Goal: Task Accomplishment & Management: Use online tool/utility

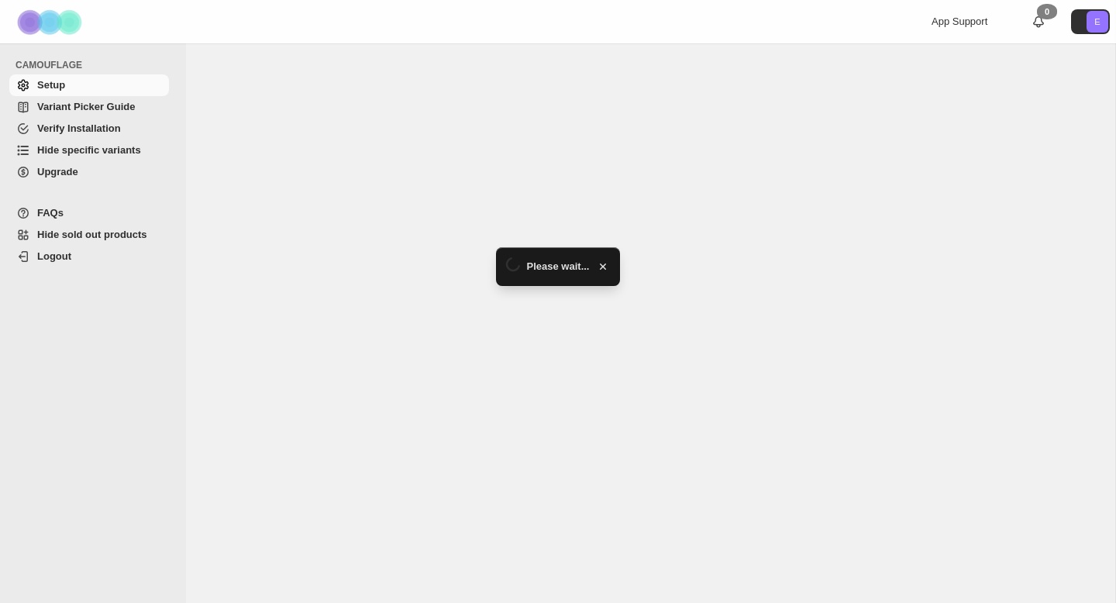
select select "******"
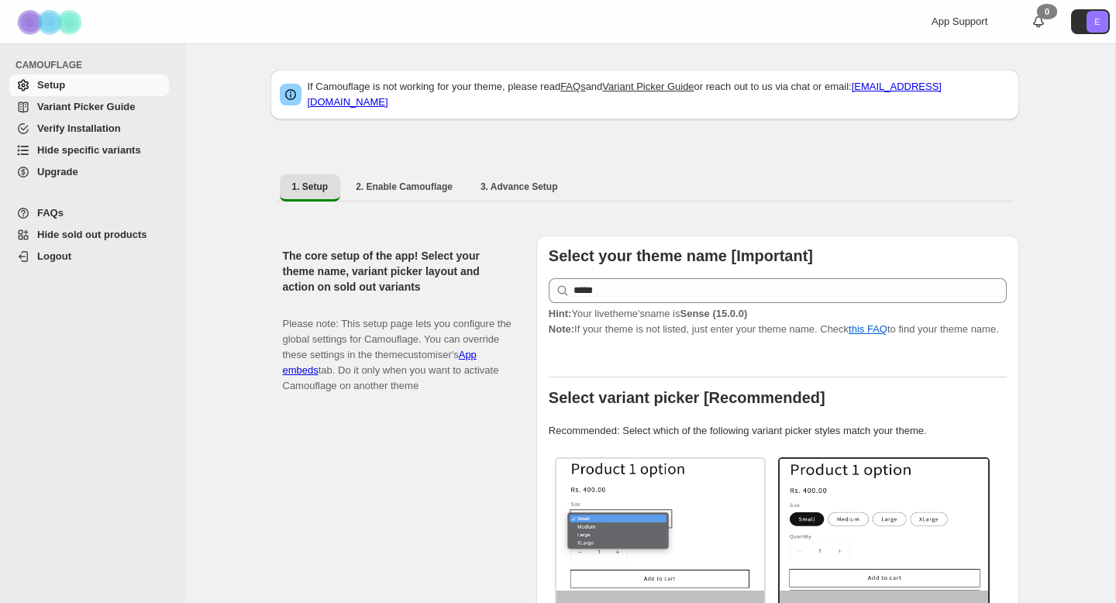
click at [92, 150] on span "Hide specific variants" at bounding box center [89, 150] width 104 height 12
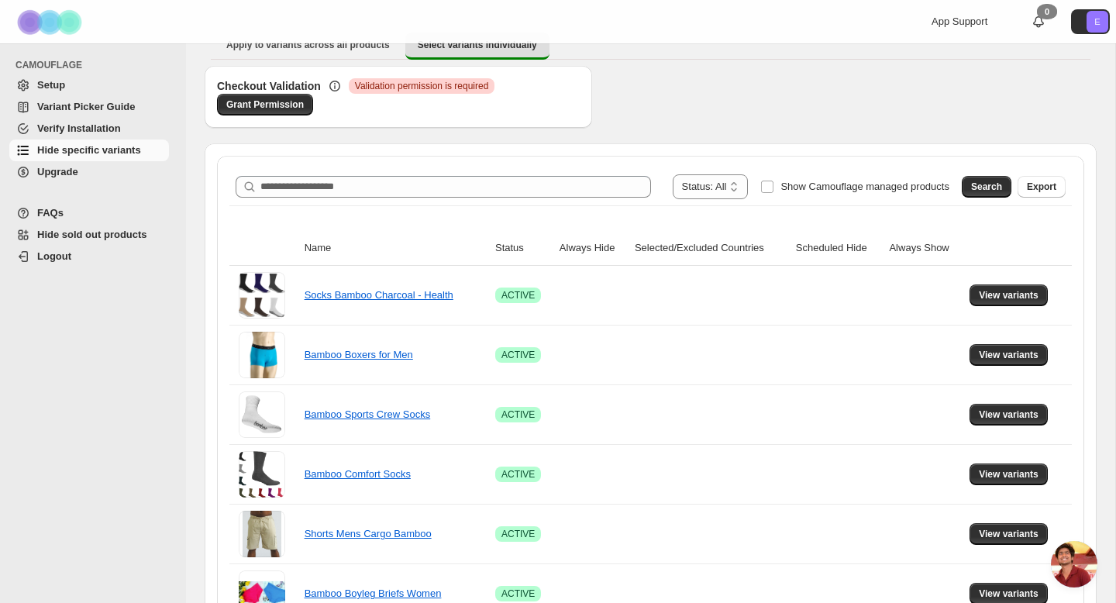
scroll to position [705, 0]
click at [711, 169] on div "**********" at bounding box center [650, 186] width 843 height 37
click at [709, 186] on select "**********" at bounding box center [711, 186] width 76 height 25
click at [984, 185] on span "Search" at bounding box center [986, 187] width 31 height 12
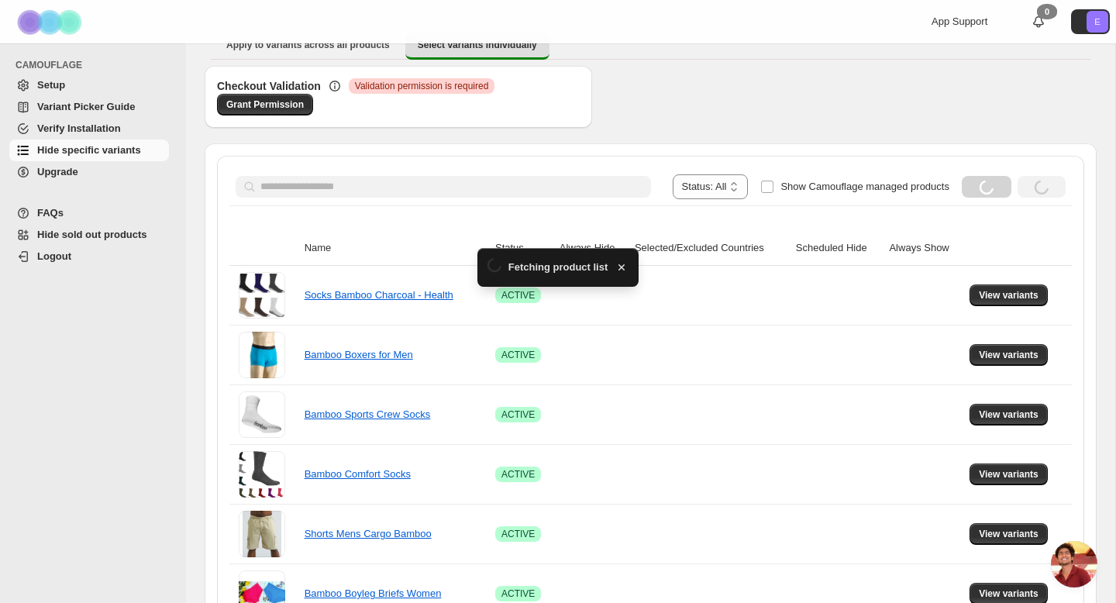
scroll to position [51, 0]
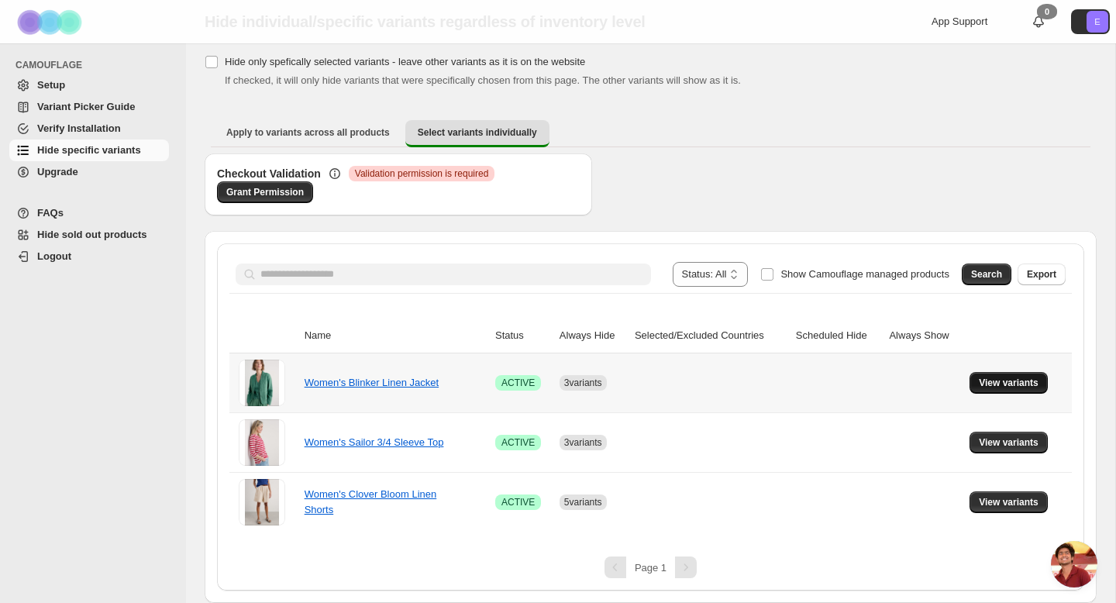
click at [996, 383] on span "View variants" at bounding box center [1009, 383] width 60 height 12
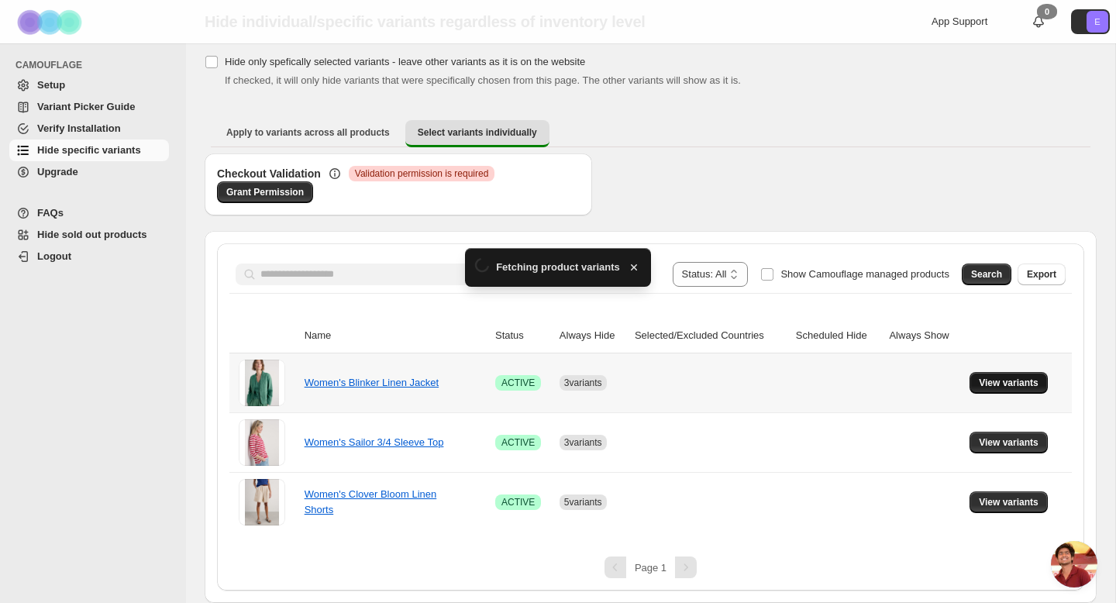
scroll to position [0, 0]
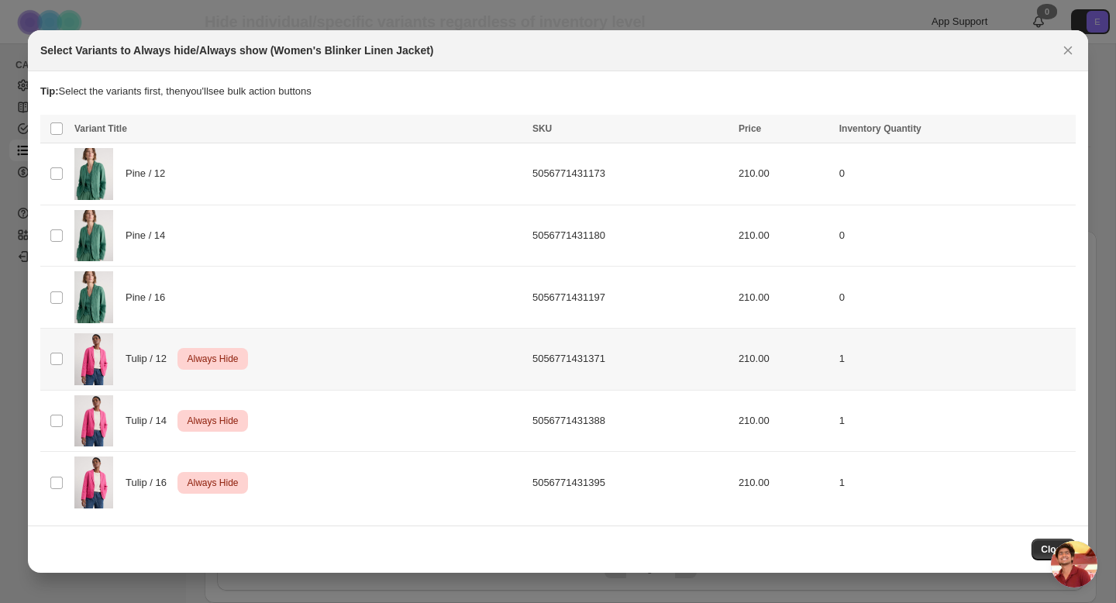
click at [846, 333] on td "1" at bounding box center [955, 360] width 241 height 62
click at [809, 129] on span "Always show" at bounding box center [800, 130] width 58 height 12
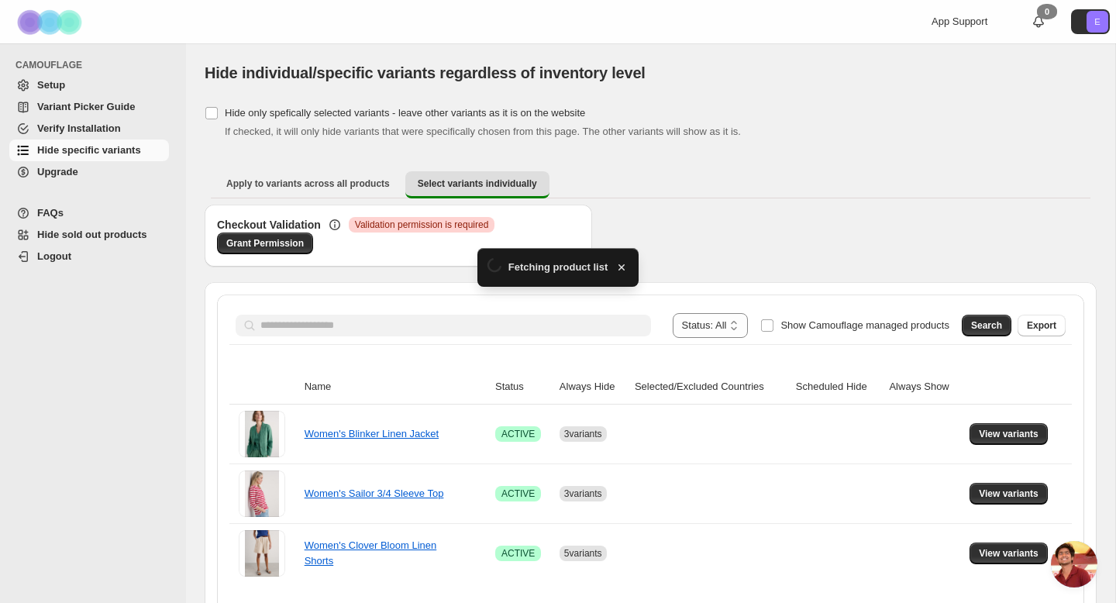
scroll to position [51, 0]
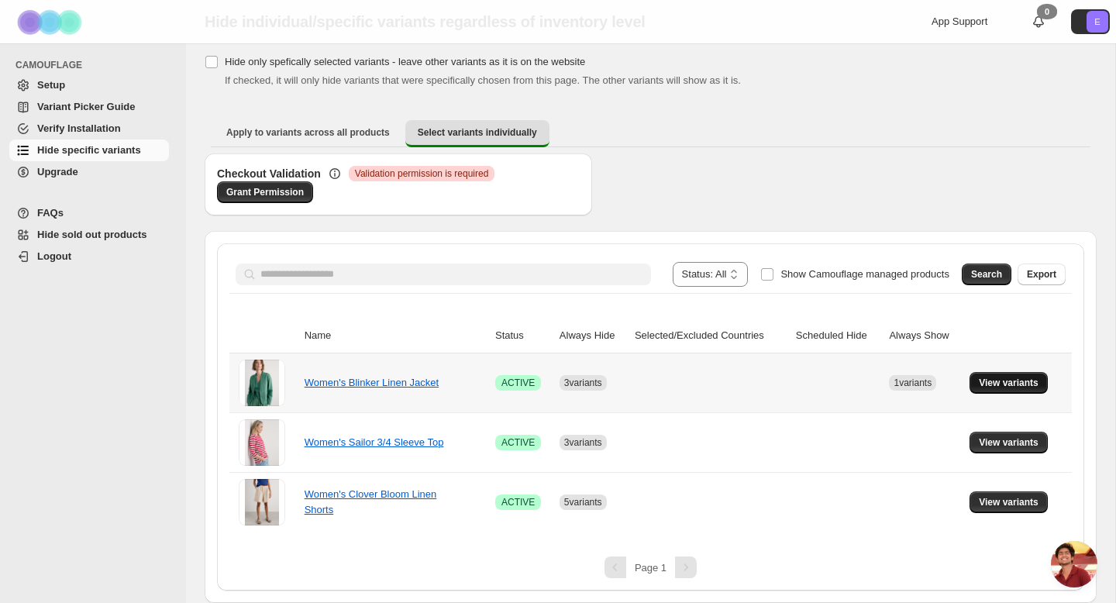
click at [1005, 380] on span "View variants" at bounding box center [1009, 383] width 60 height 12
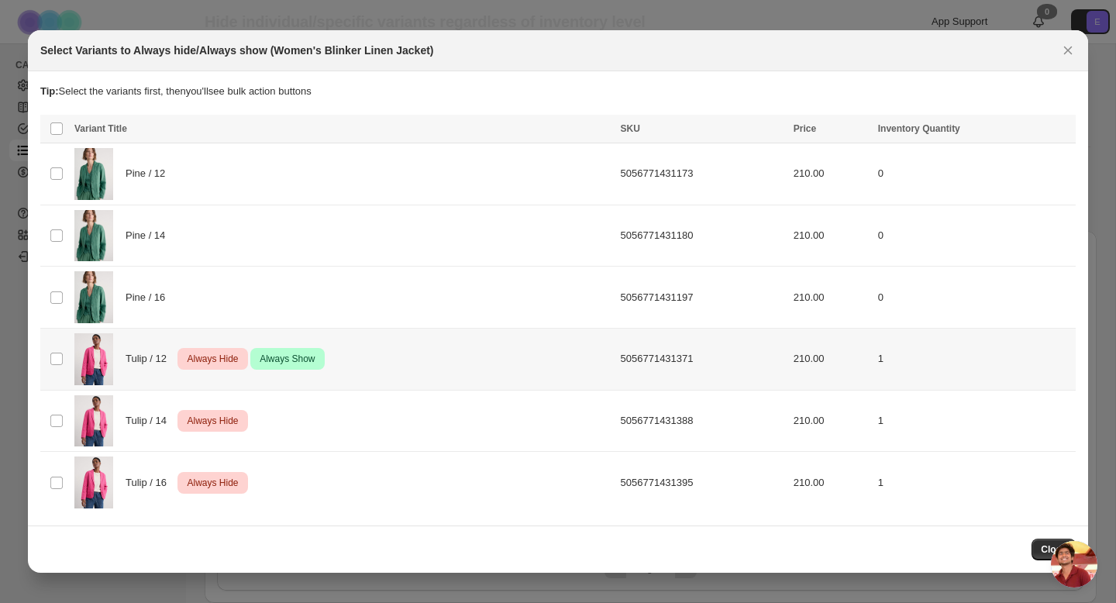
scroll to position [0, 0]
click at [209, 364] on span "Always Hide" at bounding box center [212, 359] width 57 height 19
click at [1057, 128] on icon "More actions" at bounding box center [1061, 130] width 16 height 16
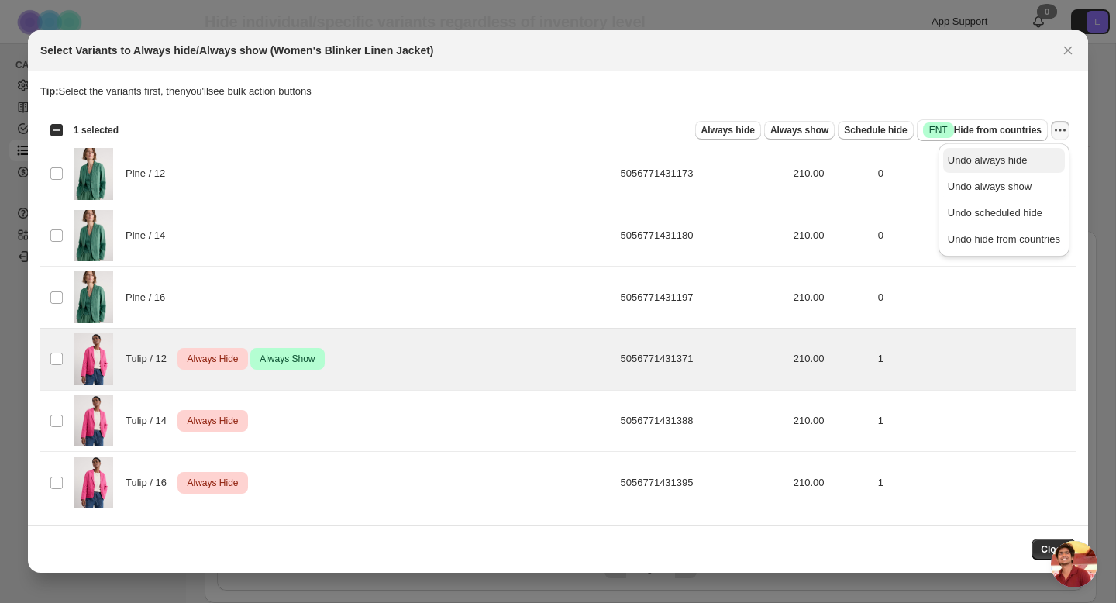
click at [1026, 164] on span "Undo always hide" at bounding box center [1004, 161] width 112 height 16
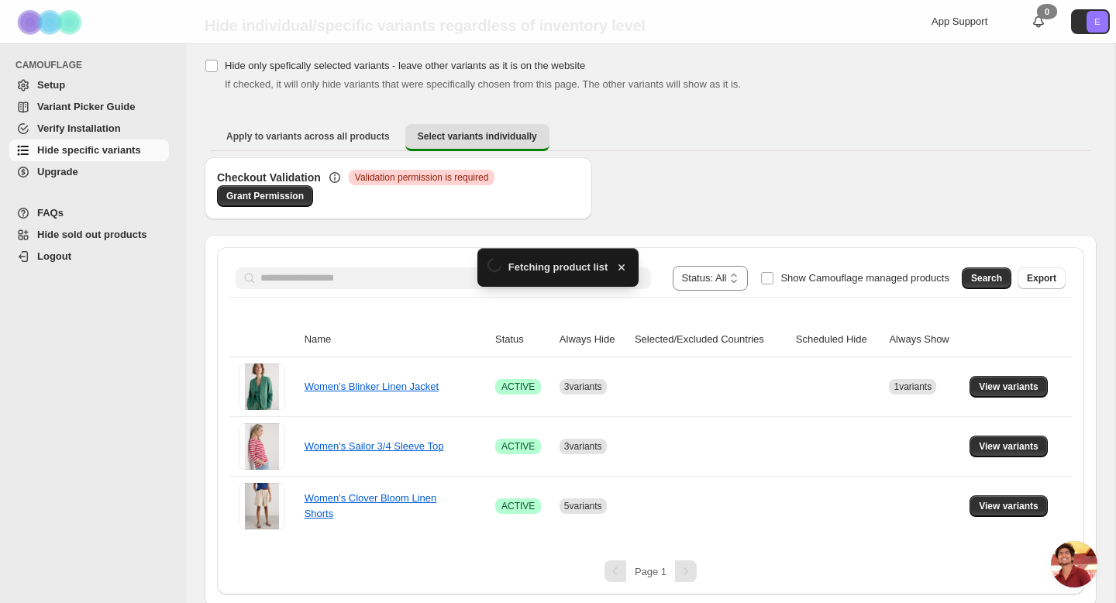
scroll to position [51, 0]
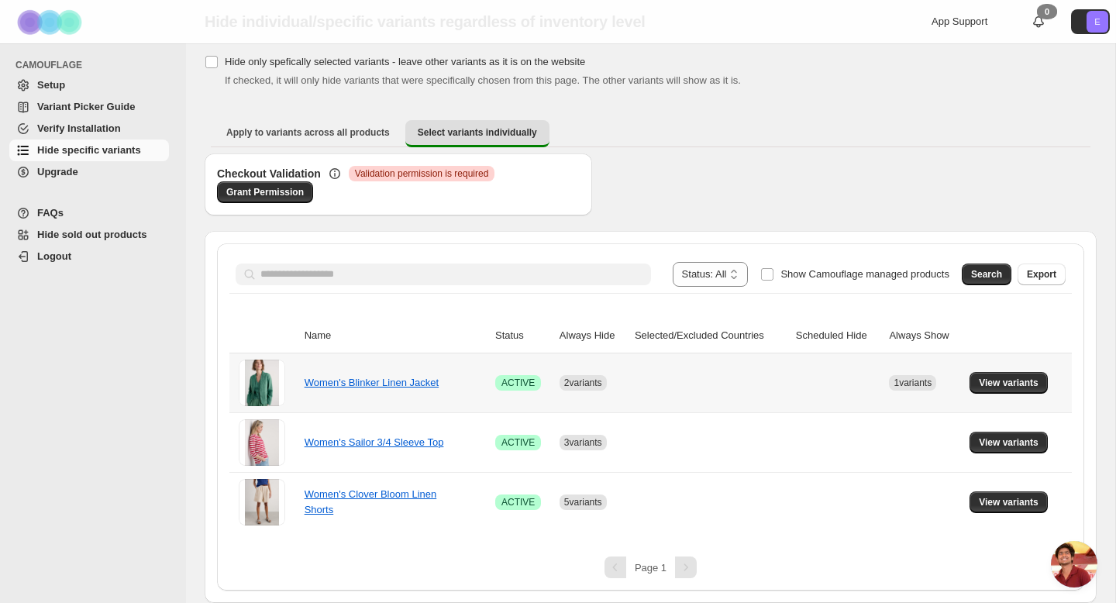
click at [801, 388] on td at bounding box center [839, 383] width 94 height 59
click at [1000, 386] on span "View variants" at bounding box center [1009, 383] width 60 height 12
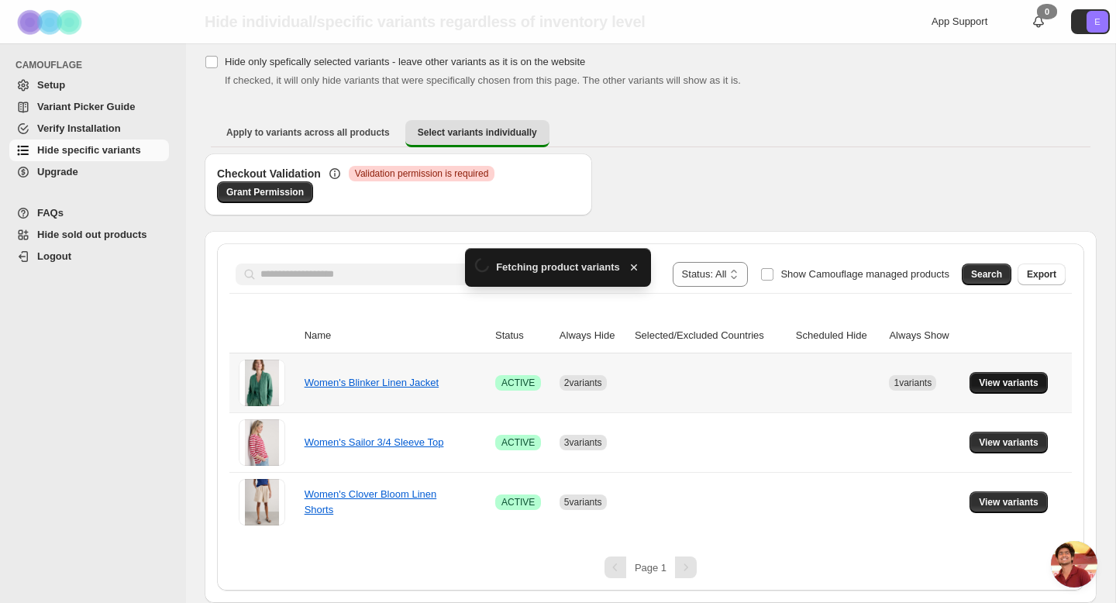
scroll to position [0, 0]
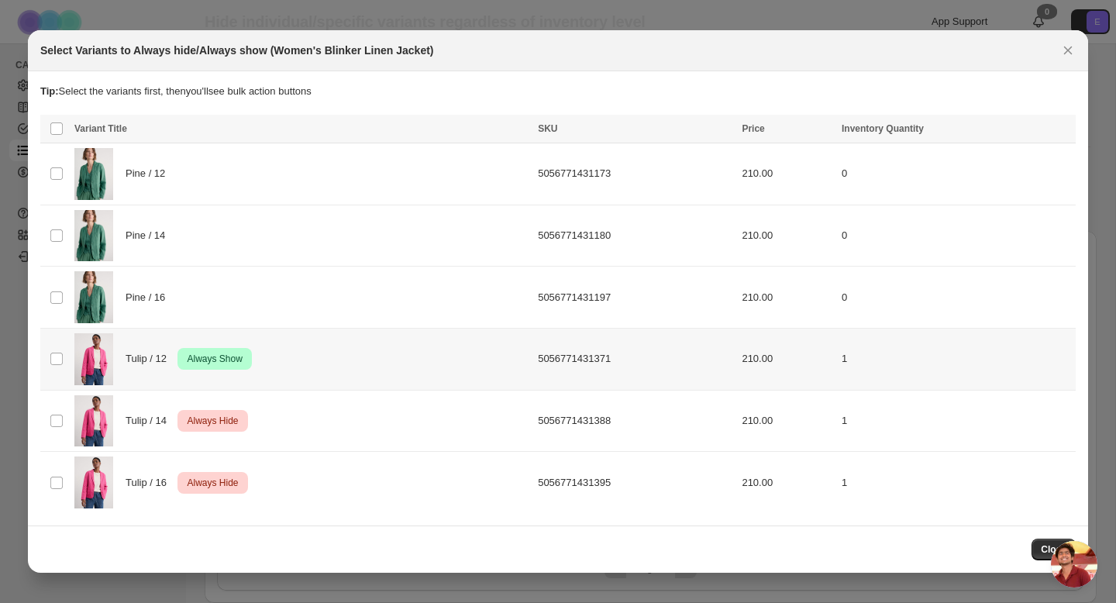
click at [1009, 358] on td "1" at bounding box center [956, 360] width 239 height 62
click at [1061, 126] on icon "More actions" at bounding box center [1061, 130] width 16 height 16
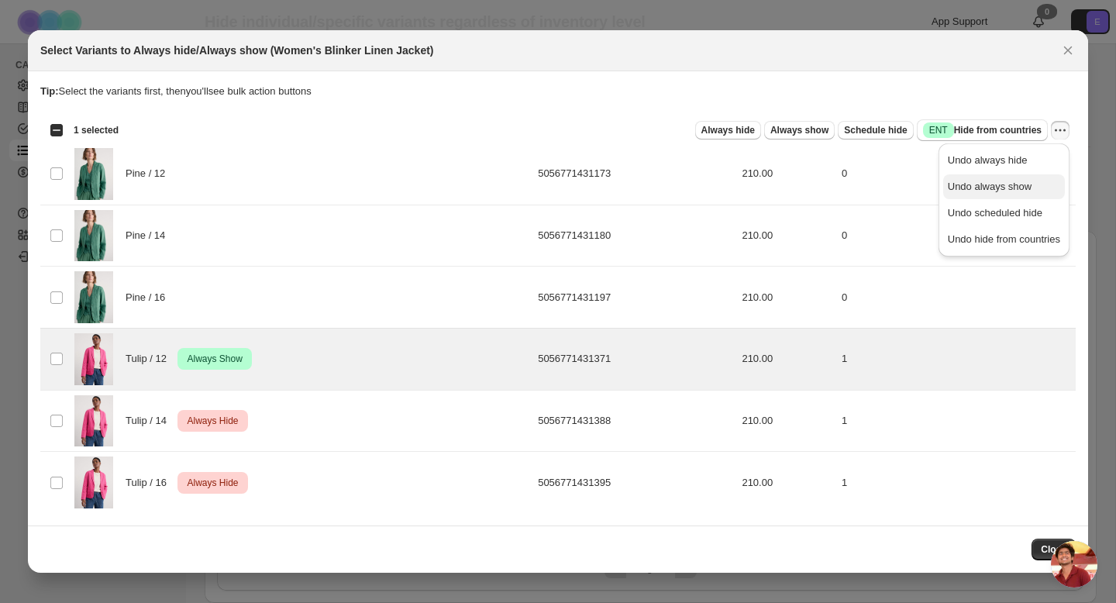
click at [1017, 182] on span "Undo always show" at bounding box center [990, 187] width 84 height 12
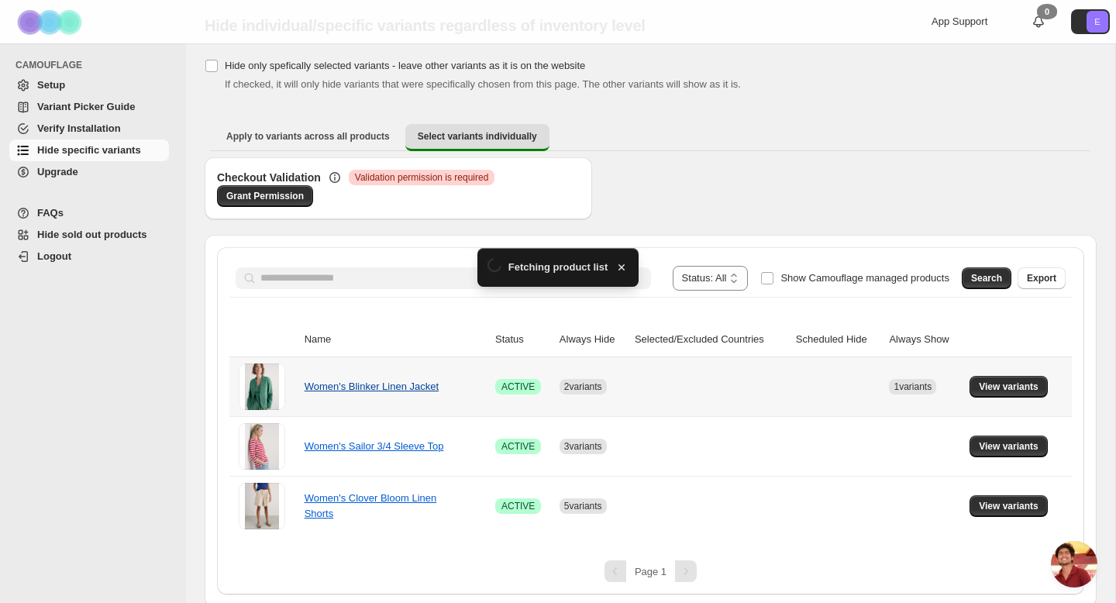
scroll to position [51, 0]
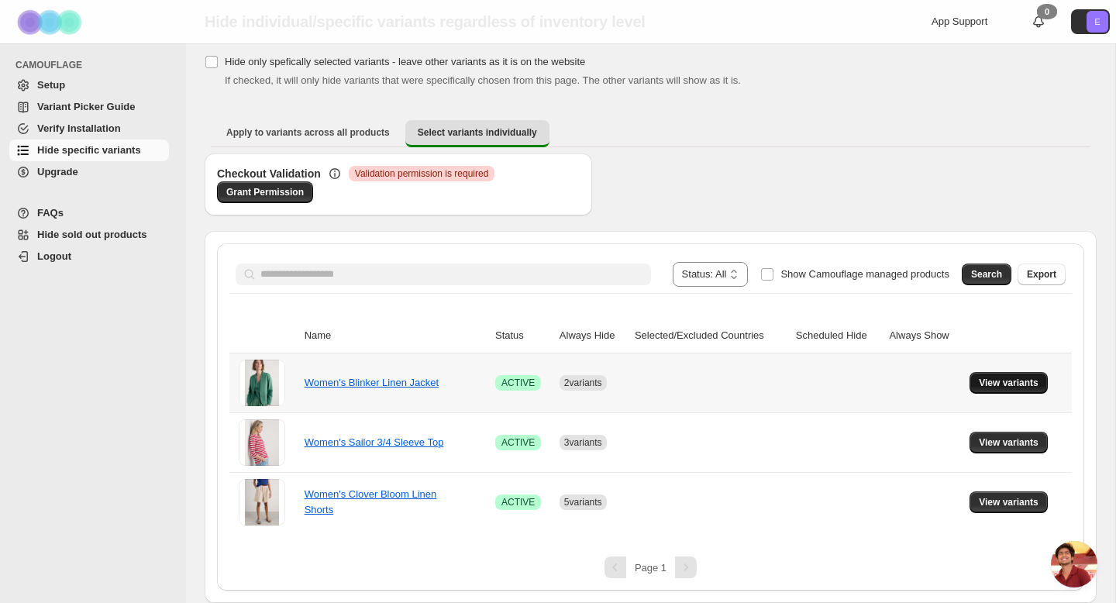
click at [1030, 386] on span "View variants" at bounding box center [1009, 383] width 60 height 12
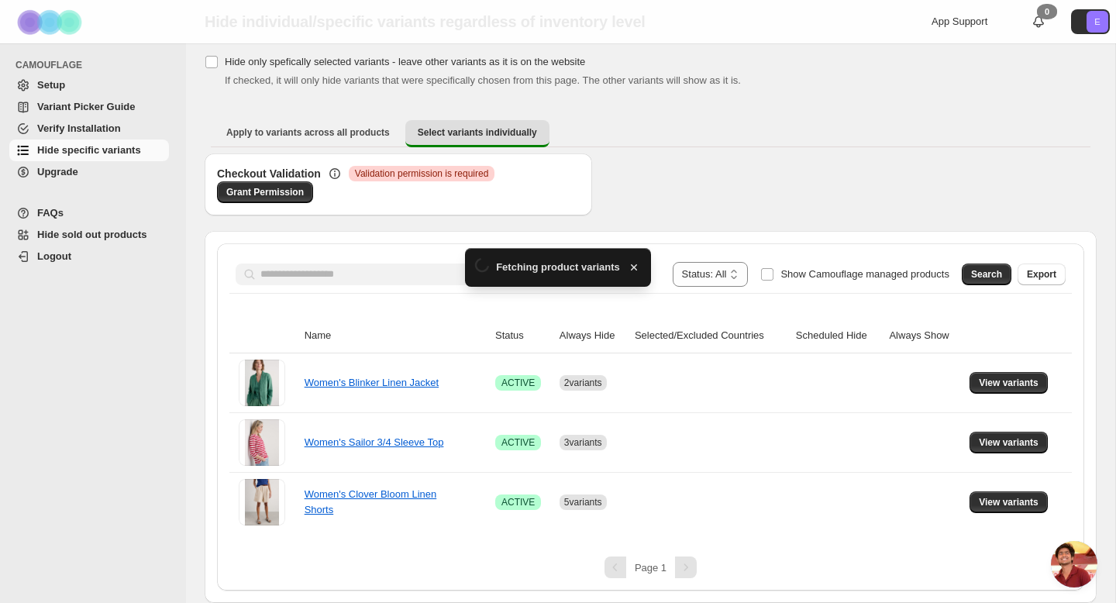
scroll to position [0, 0]
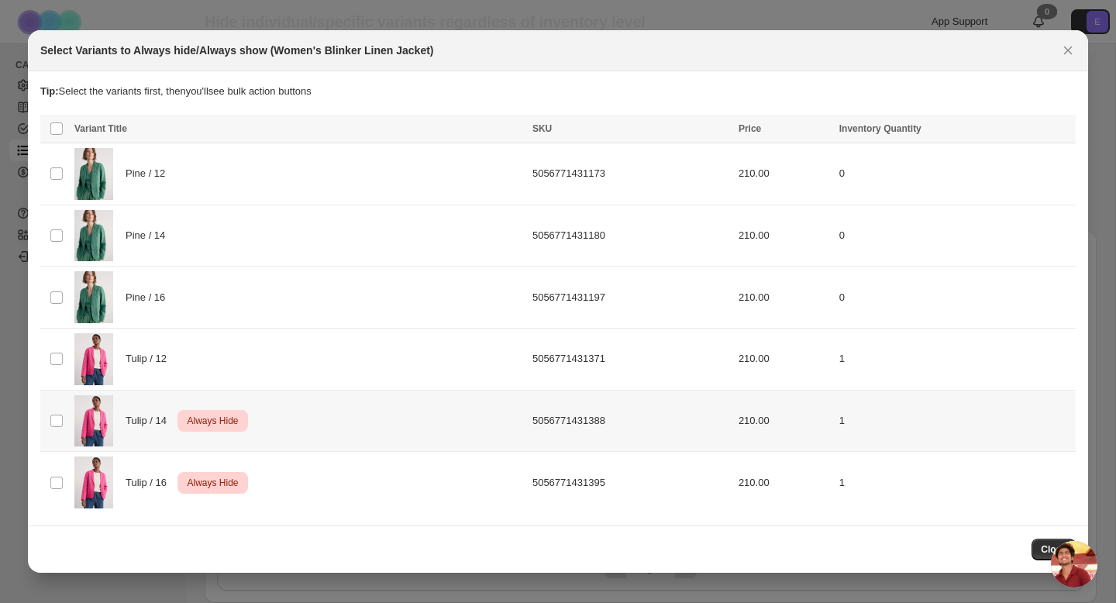
click at [48, 416] on td "Select product variant" at bounding box center [54, 421] width 29 height 62
click at [47, 470] on td "Select product variant" at bounding box center [54, 482] width 29 height 61
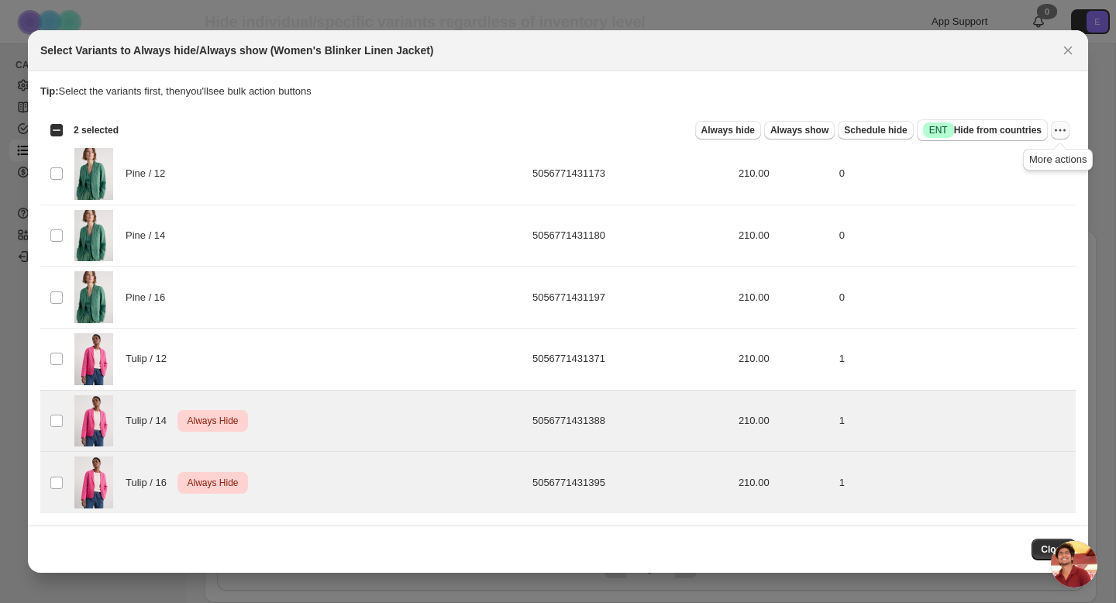
click at [1060, 140] on div "More actions" at bounding box center [1058, 157] width 76 height 34
click at [1059, 136] on icon "More actions" at bounding box center [1061, 130] width 16 height 16
click at [1030, 168] on button "Undo always hide" at bounding box center [1004, 160] width 122 height 25
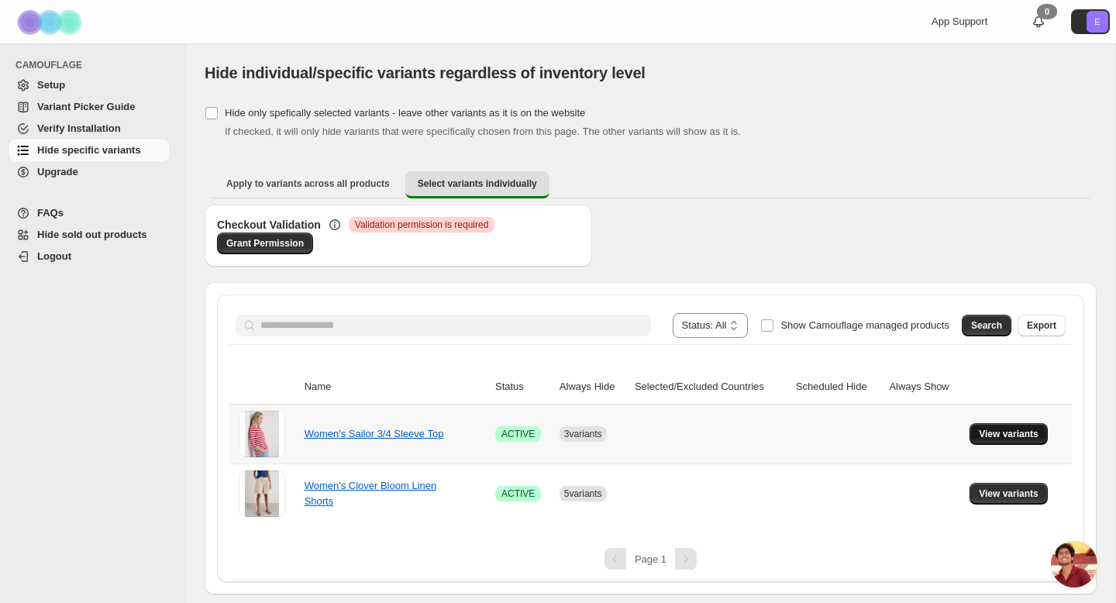
click at [1034, 439] on span "View variants" at bounding box center [1009, 434] width 60 height 12
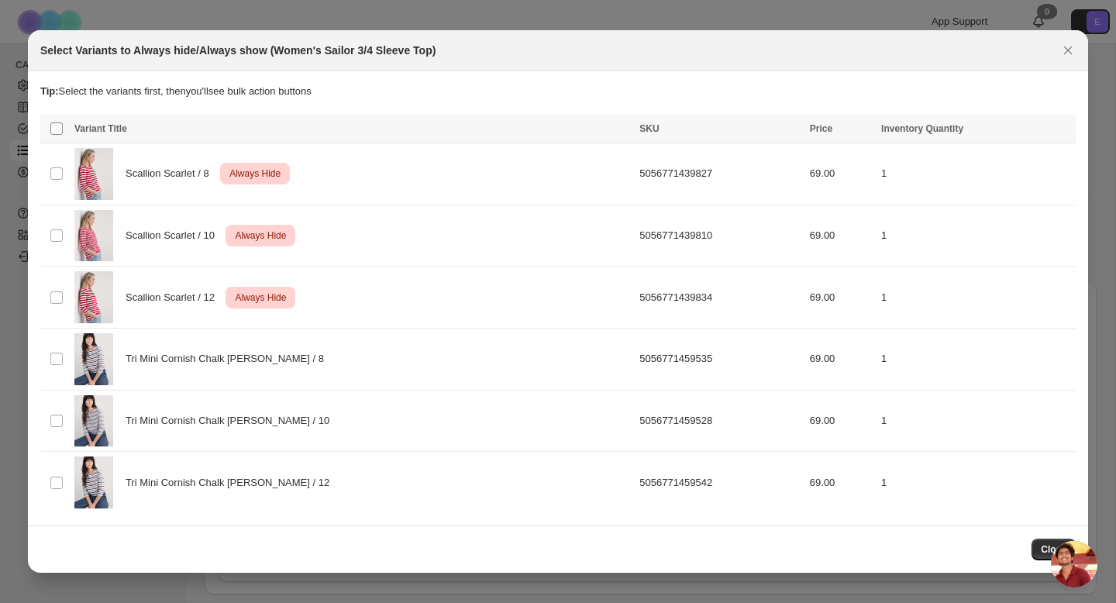
click at [60, 136] on span ":r33:" at bounding box center [57, 129] width 14 height 14
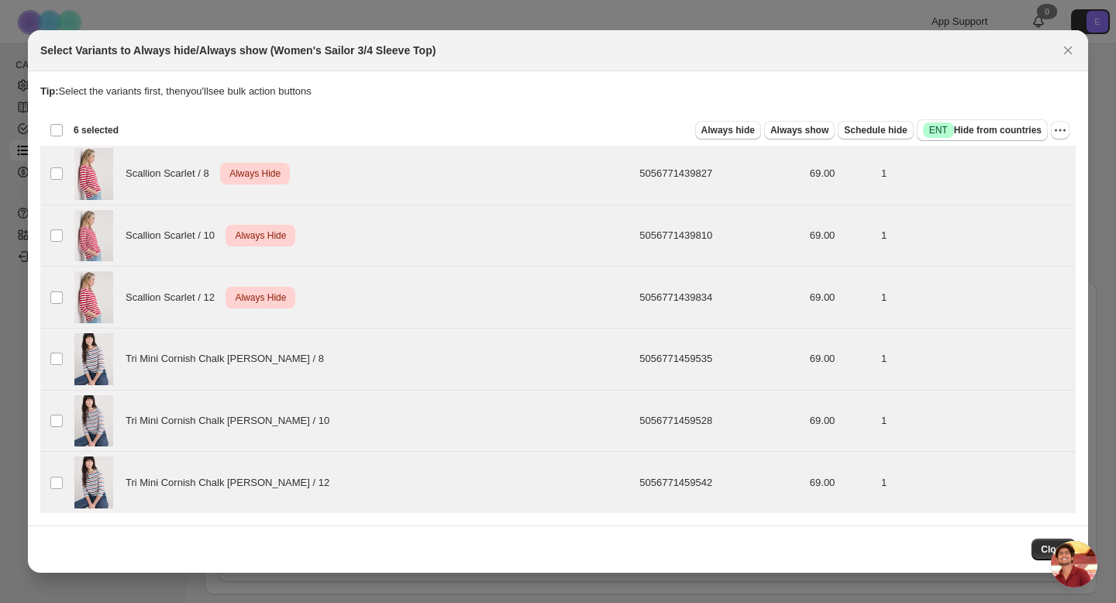
click at [1059, 140] on div "Always hide Always show Schedule hide Success ENT Hide from countries Always hi…" at bounding box center [600, 130] width 939 height 22
click at [1059, 134] on icon "More actions" at bounding box center [1061, 130] width 16 height 16
click at [1035, 168] on button "Undo always hide" at bounding box center [1004, 160] width 122 height 25
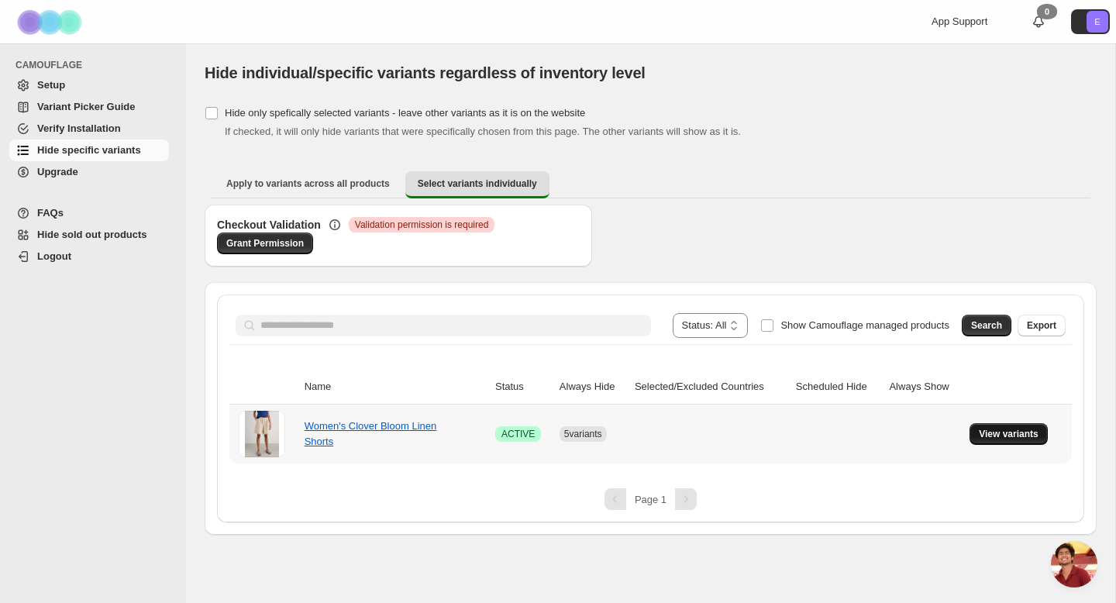
click at [998, 438] on span "View variants" at bounding box center [1009, 434] width 60 height 12
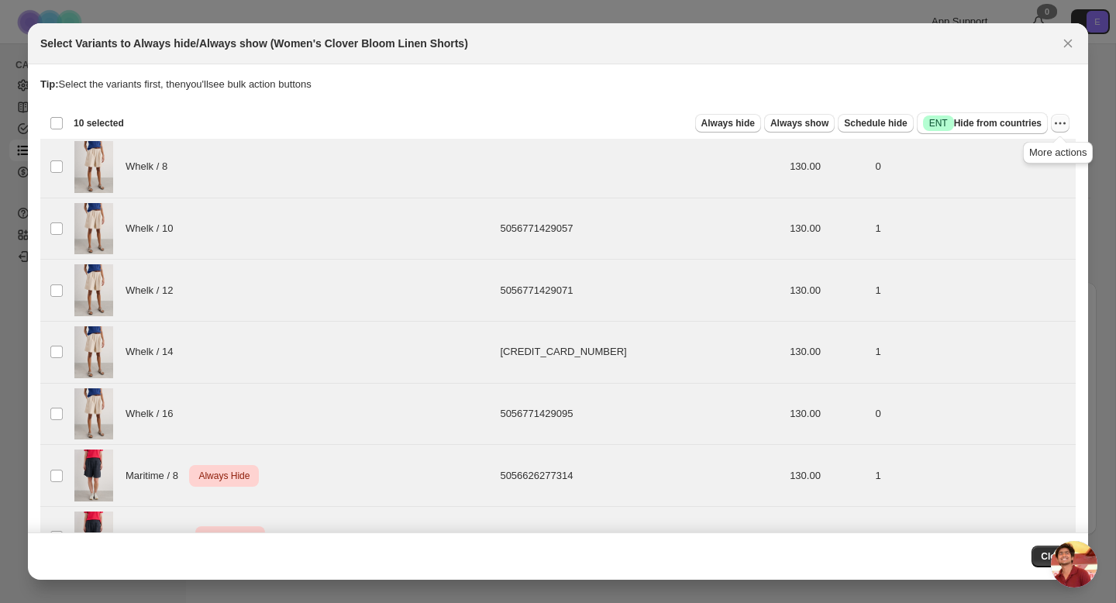
click at [1064, 124] on icon "More actions" at bounding box center [1061, 124] width 16 height 16
click at [1025, 207] on span "Undo scheduled hide" at bounding box center [995, 207] width 95 height 12
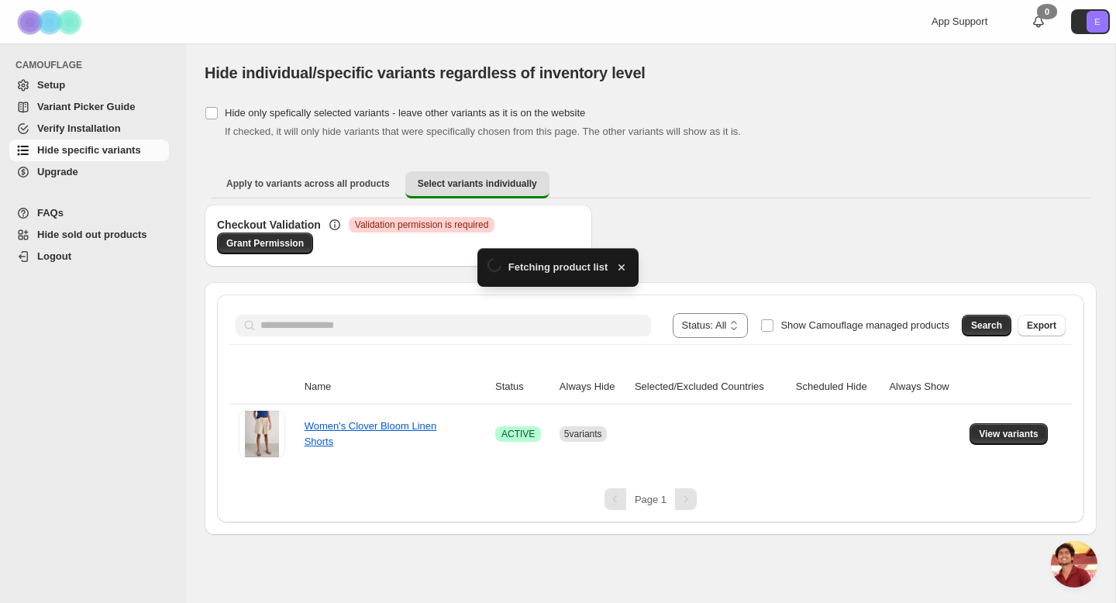
click at [1058, 129] on div "If checked, it will only hide variants that were specifically chosen from this …" at bounding box center [661, 132] width 872 height 16
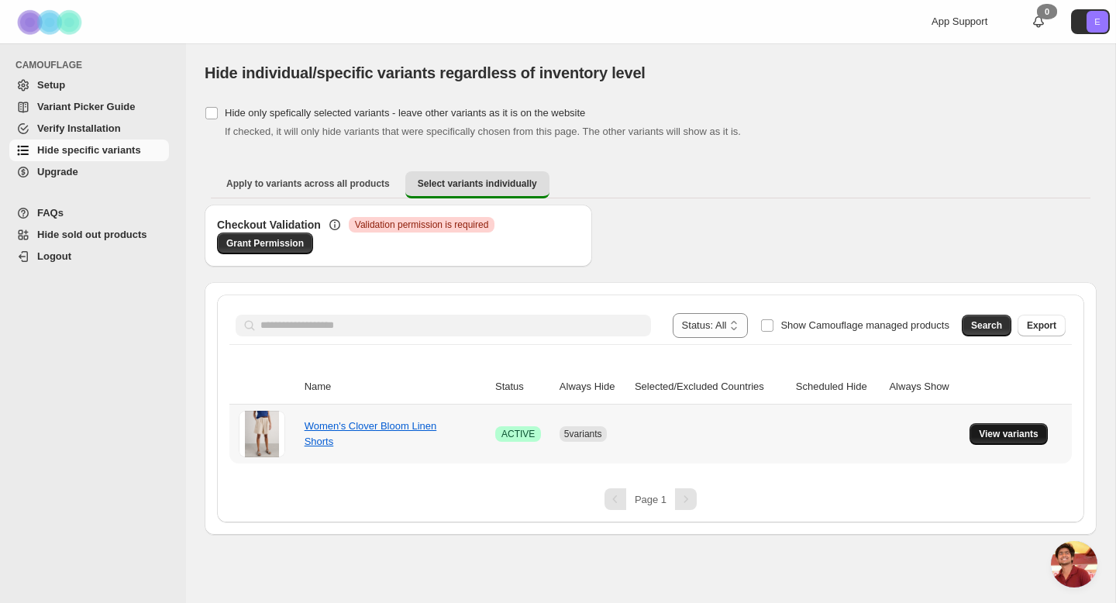
click at [1014, 434] on span "View variants" at bounding box center [1009, 434] width 60 height 12
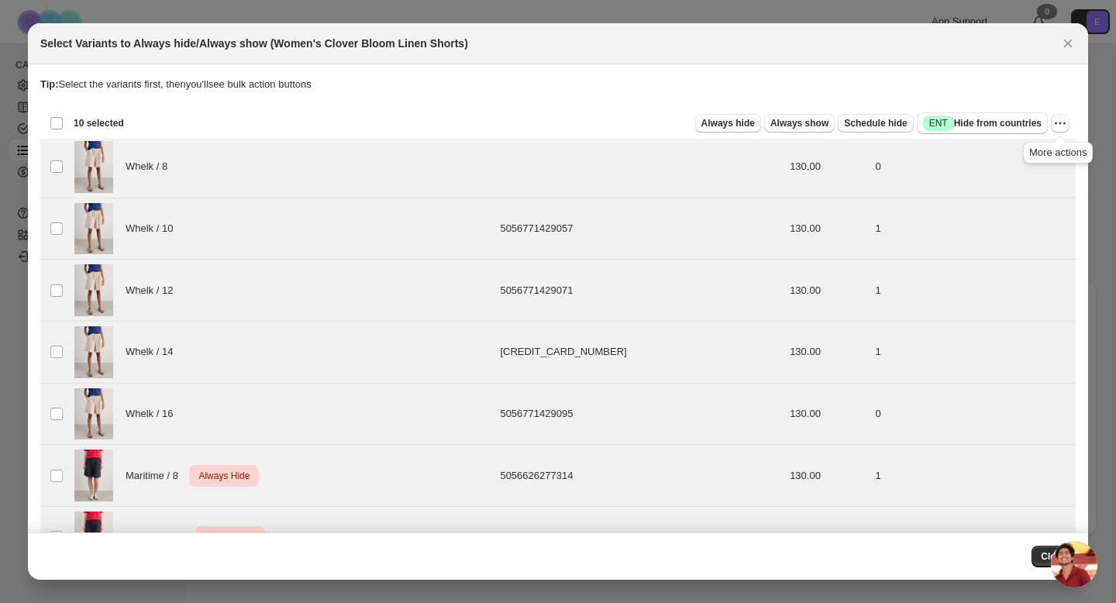
click at [1057, 126] on icon "More actions" at bounding box center [1061, 124] width 16 height 16
click at [1036, 153] on span "Undo always hide" at bounding box center [1004, 155] width 112 height 16
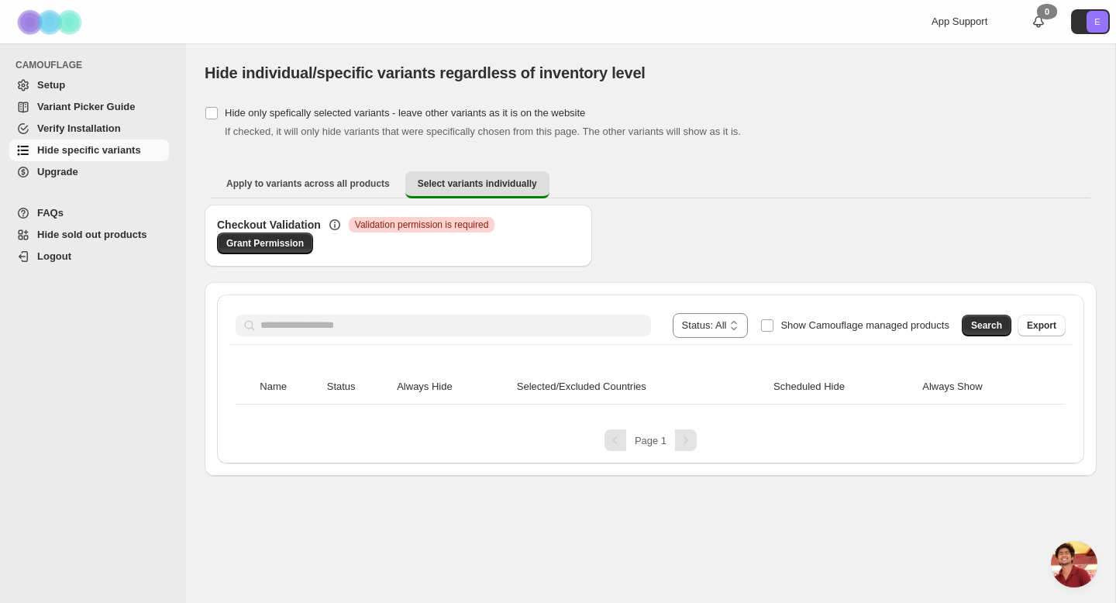
click at [70, 91] on span "Setup" at bounding box center [101, 86] width 129 height 16
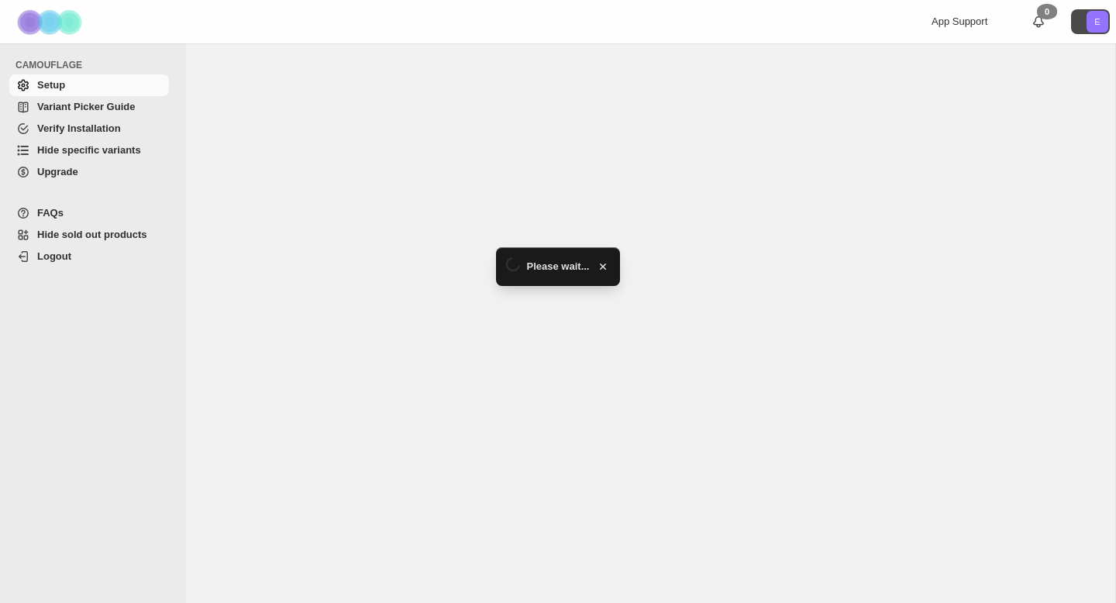
click at [1091, 26] on icon "E" at bounding box center [1098, 22] width 22 height 22
select select "******"
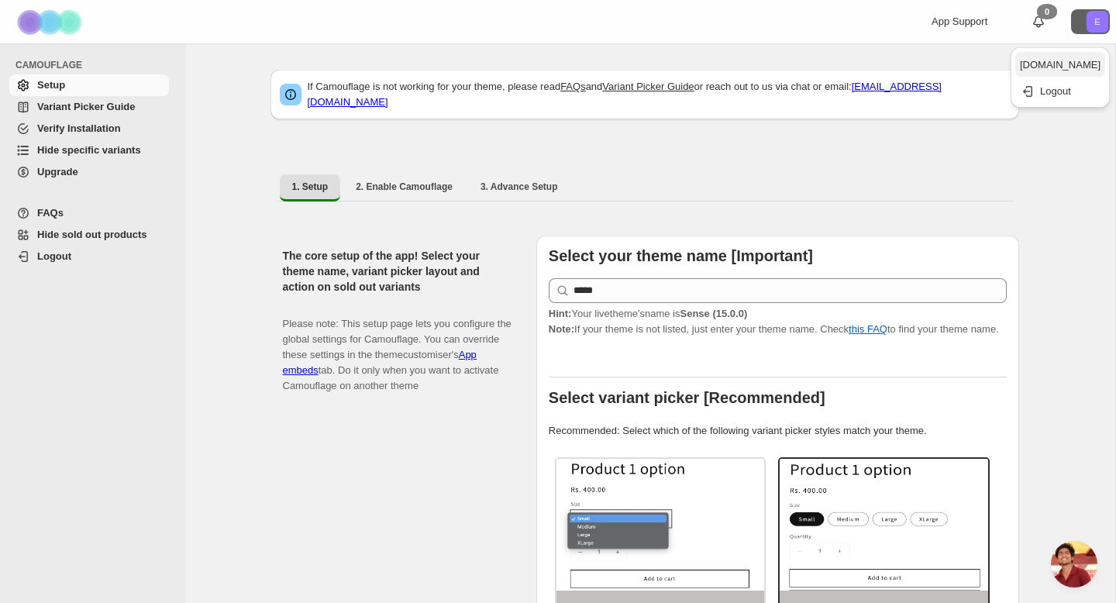
scroll to position [705, 0]
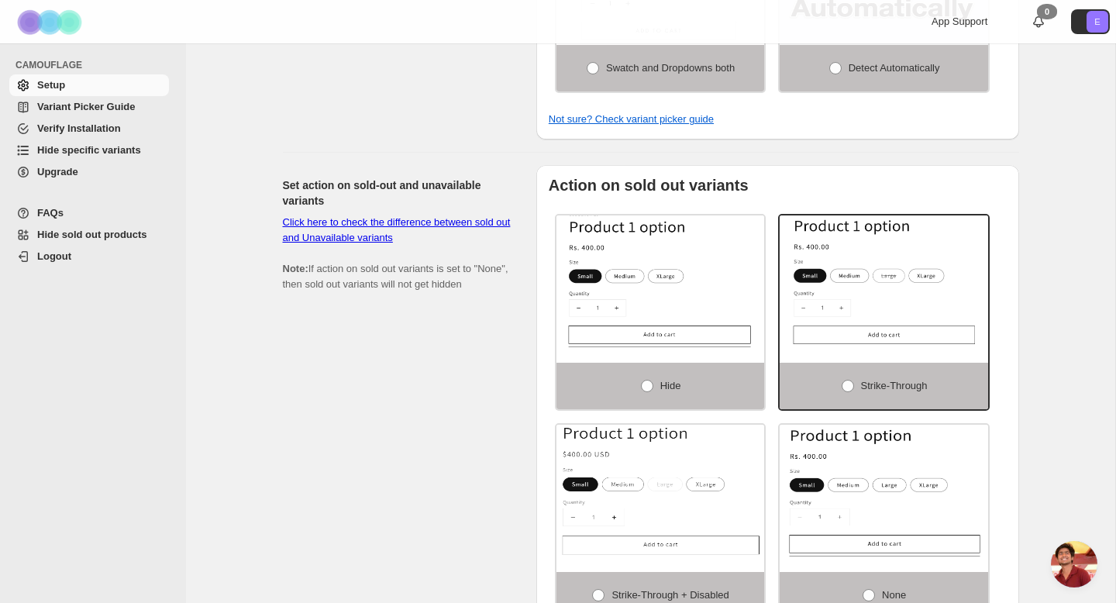
scroll to position [1185, 0]
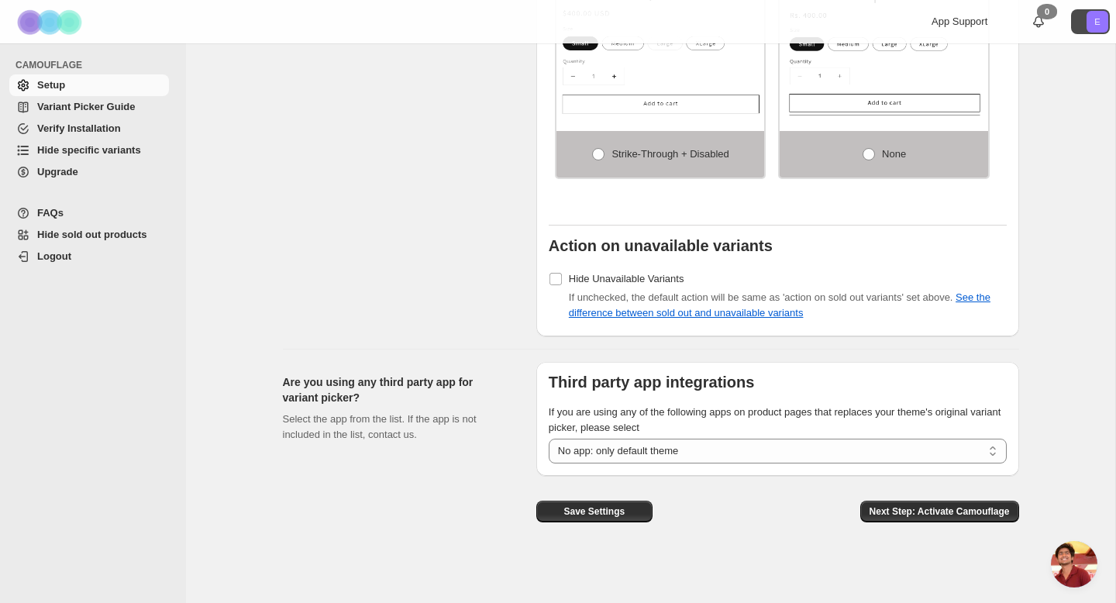
click at [1093, 32] on icon "E" at bounding box center [1098, 22] width 22 height 22
click at [1055, 64] on span "earth-to-life.myshopify.com" at bounding box center [1060, 65] width 81 height 12
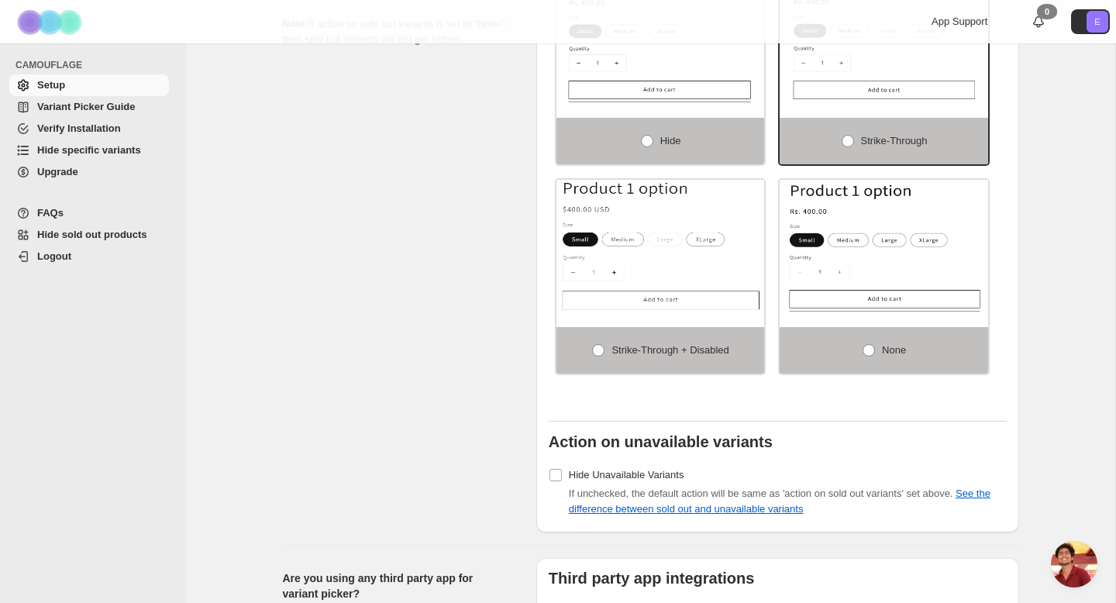
scroll to position [951, 0]
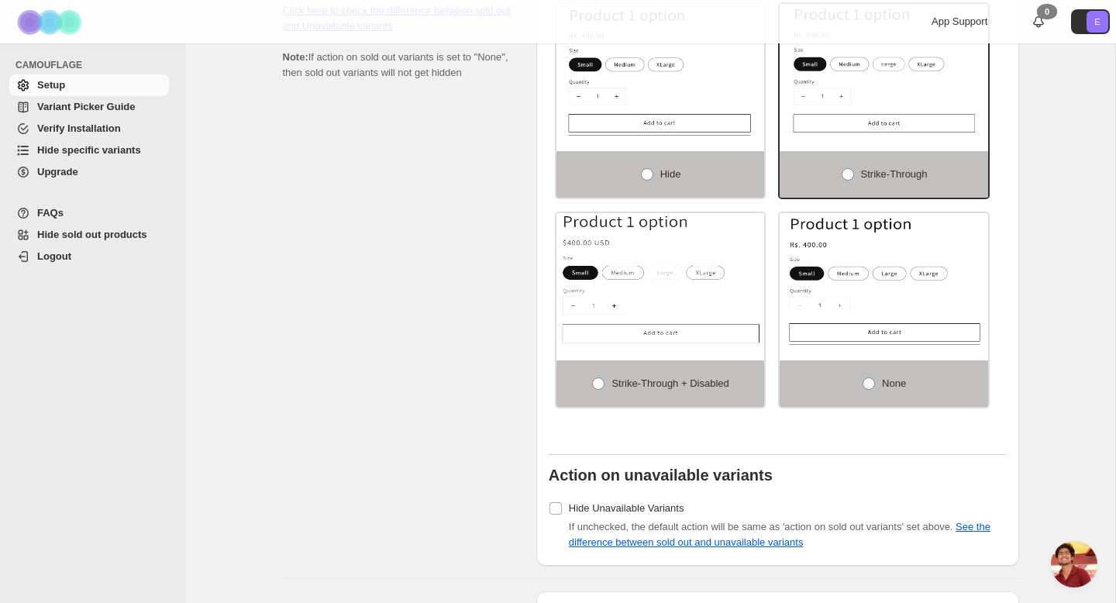
click at [974, 21] on span "App Support" at bounding box center [960, 22] width 56 height 12
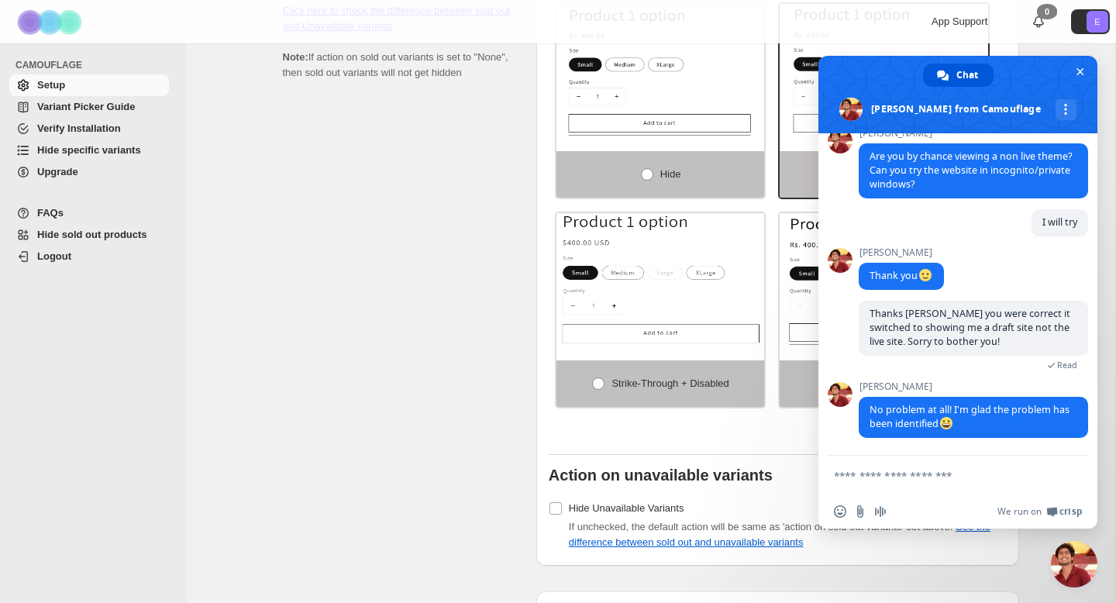
scroll to position [705, 0]
click at [1081, 70] on span "Close chat" at bounding box center [1081, 72] width 8 height 8
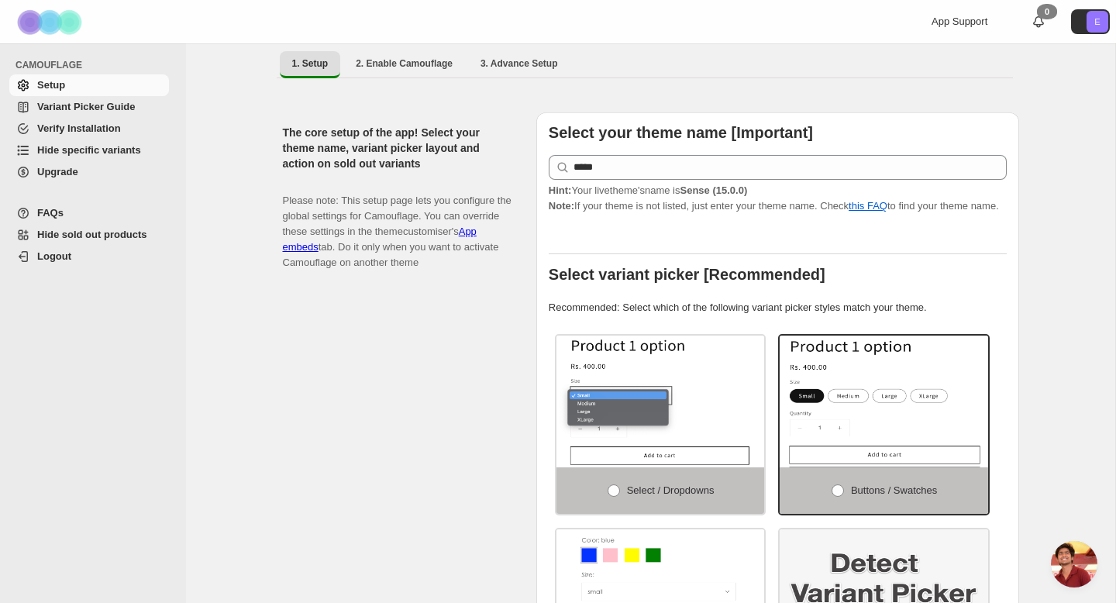
scroll to position [0, 0]
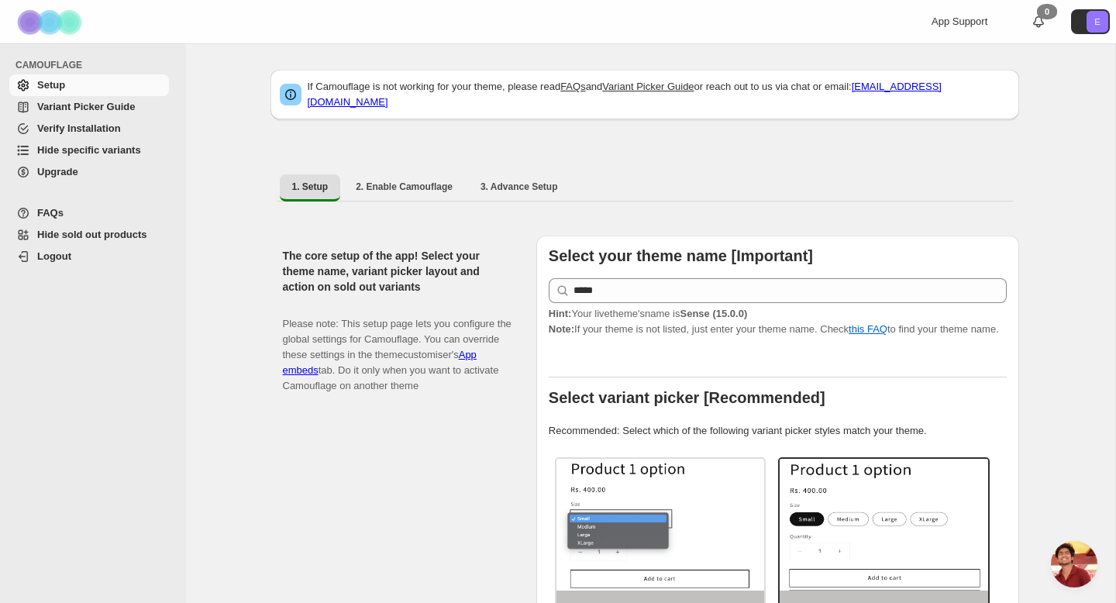
click at [45, 106] on span "Variant Picker Guide" at bounding box center [86, 107] width 98 height 12
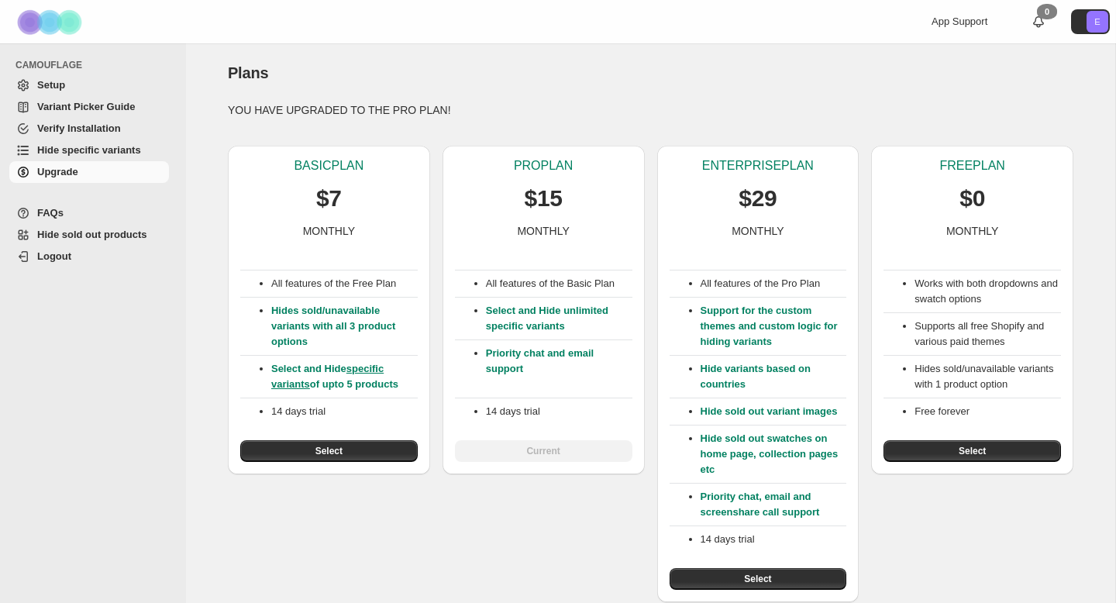
click at [62, 85] on span "Setup" at bounding box center [51, 85] width 28 height 12
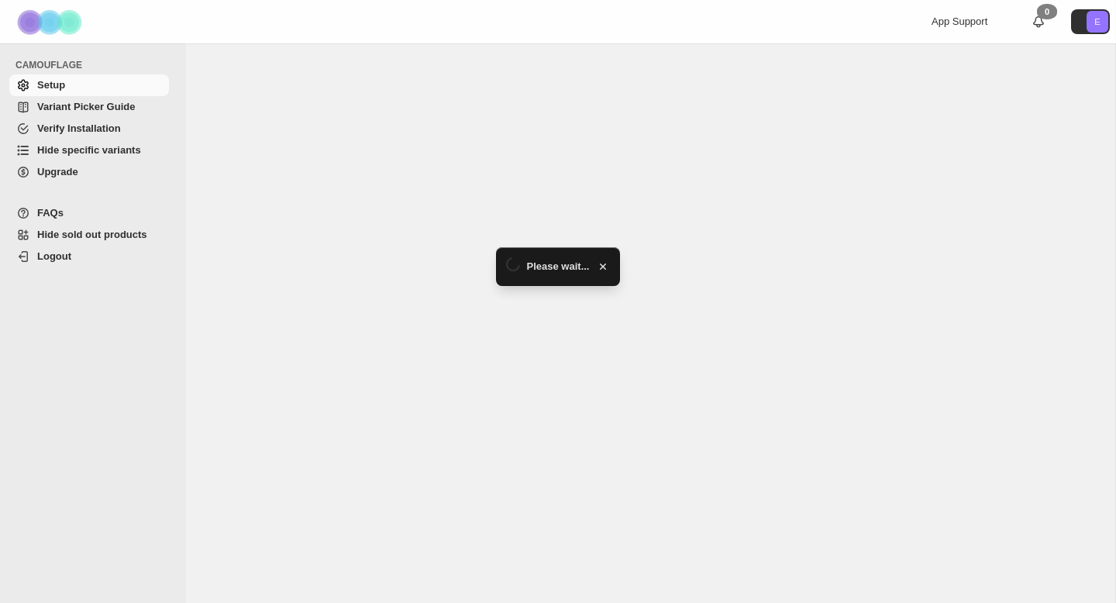
select select "******"
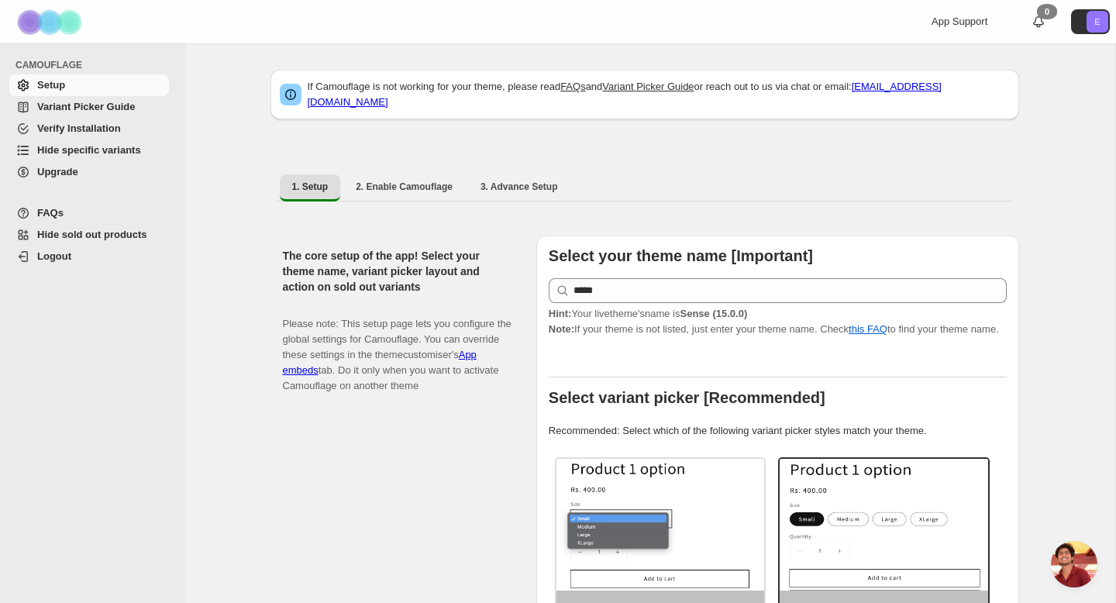
scroll to position [705, 0]
